Goal: Task Accomplishment & Management: Manage account settings

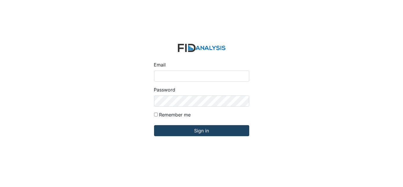
type input "[EMAIL_ADDRESS][DOMAIN_NAME]"
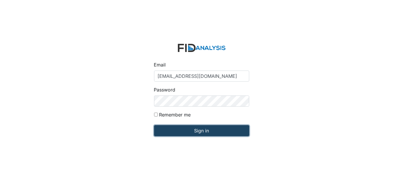
click at [217, 132] on input "Sign in" at bounding box center [201, 130] width 95 height 11
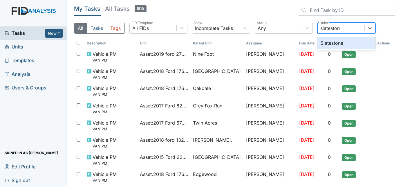
type input "slatestone"
type input "edg"
click at [340, 43] on div "Edgewood" at bounding box center [347, 43] width 58 height 12
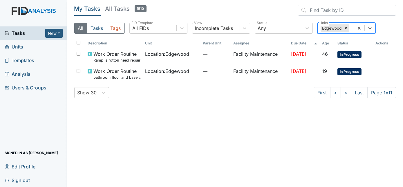
click at [354, 29] on div "Edgewood" at bounding box center [336, 28] width 36 height 10
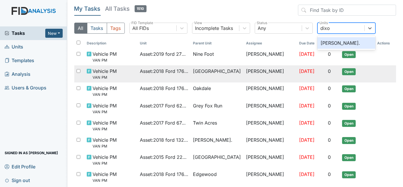
type input "dixon"
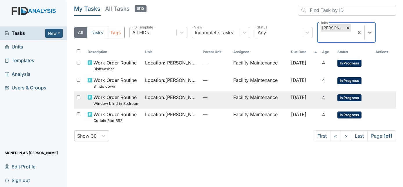
click at [203, 94] on span "—" at bounding box center [216, 97] width 26 height 7
click at [211, 76] on td "—" at bounding box center [216, 82] width 31 height 17
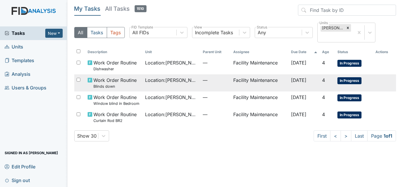
click at [276, 109] on td "Facility Maintenance" at bounding box center [259, 117] width 57 height 17
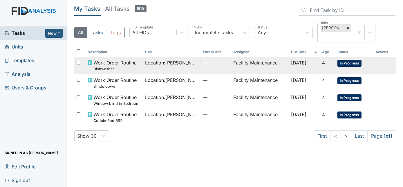
click at [148, 59] on span "Location : Dixon Rd." at bounding box center [171, 62] width 53 height 7
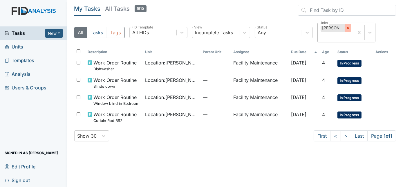
click at [346, 28] on icon at bounding box center [348, 28] width 4 height 4
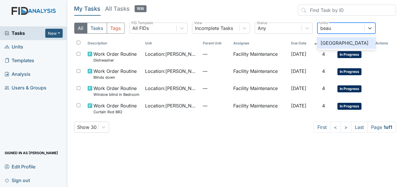
type input "beauf"
click at [362, 42] on div "[GEOGRAPHIC_DATA]" at bounding box center [347, 43] width 58 height 12
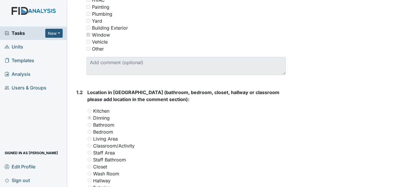
scroll to position [177, 0]
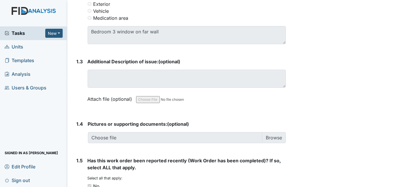
scroll to position [362, 0]
